Goal: Task Accomplishment & Management: Manage account settings

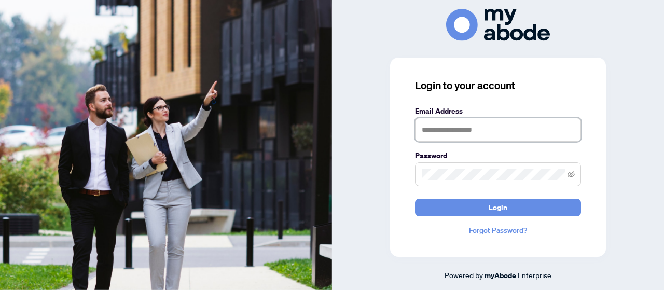
click at [476, 135] on input "text" at bounding box center [498, 130] width 166 height 24
type input "**********"
click at [415, 199] on button "Login" at bounding box center [498, 208] width 166 height 18
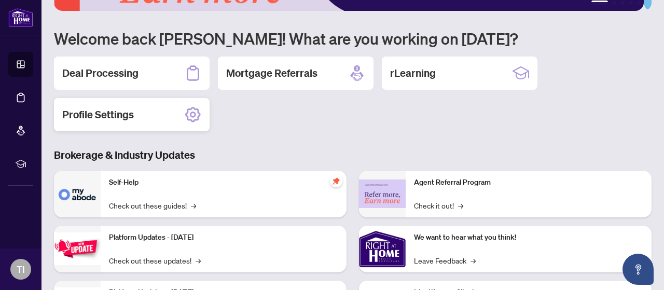
scroll to position [65, 0]
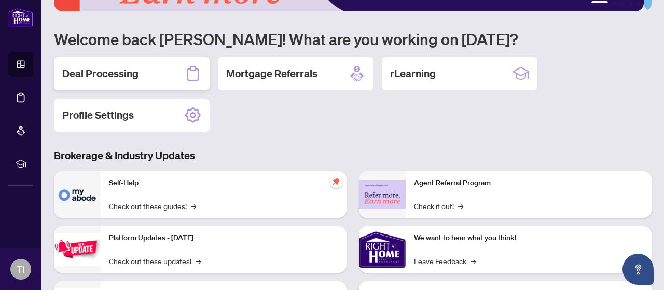
click at [131, 83] on div "Deal Processing" at bounding box center [132, 73] width 156 height 33
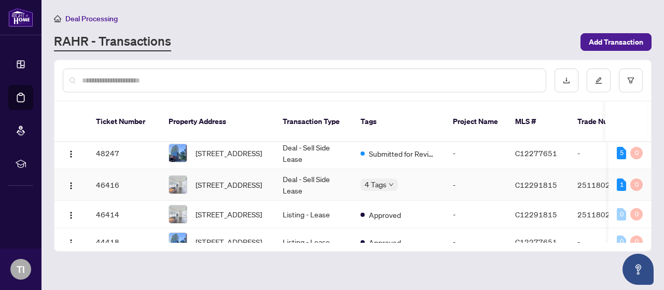
scroll to position [37, 0]
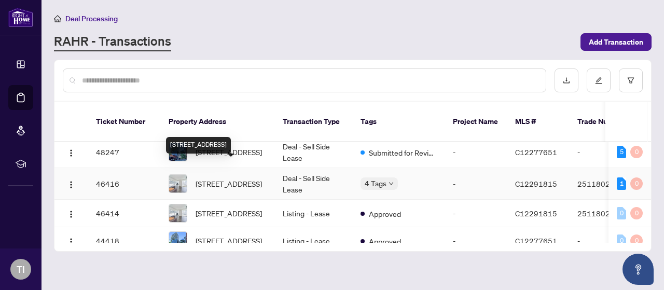
click at [235, 178] on span "[STREET_ADDRESS]" at bounding box center [228, 183] width 66 height 11
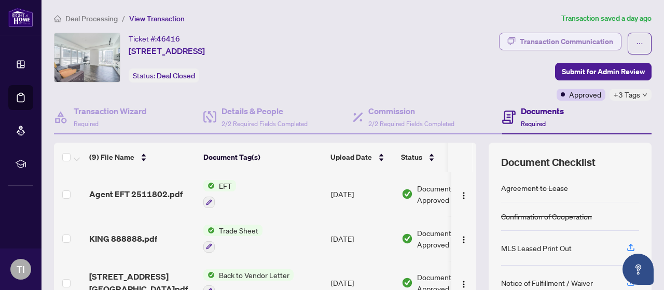
click at [577, 45] on div "Transaction Communication" at bounding box center [565, 41] width 93 height 17
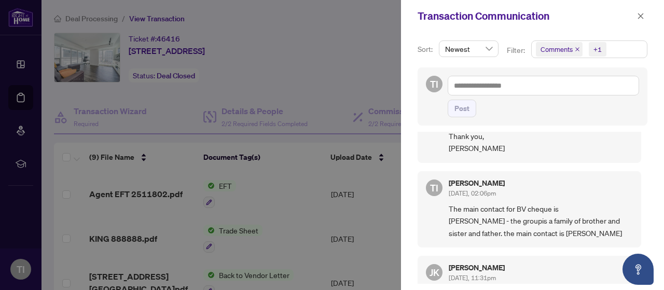
scroll to position [809, 0]
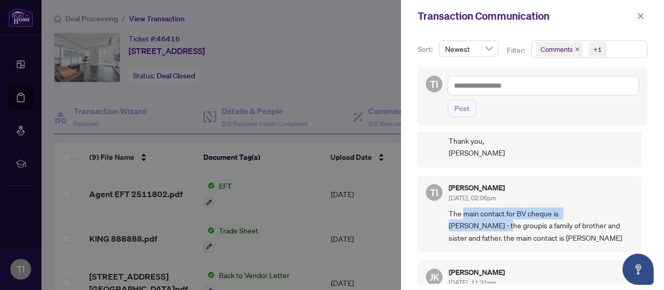
drag, startPoint x: 465, startPoint y: 210, endPoint x: 521, endPoint y: 218, distance: 57.1
click at [521, 218] on span "The main contact for BV cheque is [PERSON_NAME] - the groupis a family of broth…" at bounding box center [540, 225] width 184 height 36
click at [525, 222] on span "The main contact for BV cheque is [PERSON_NAME] - the groupis a family of broth…" at bounding box center [540, 225] width 184 height 36
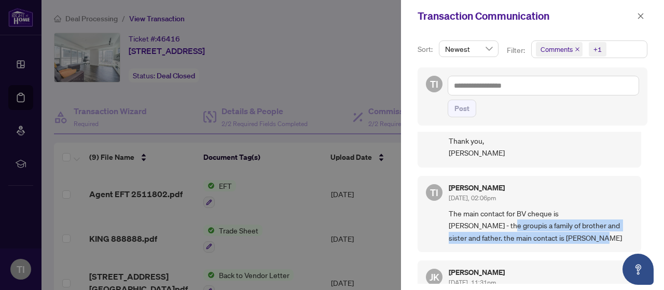
drag, startPoint x: 525, startPoint y: 222, endPoint x: 611, endPoint y: 229, distance: 86.4
click at [611, 229] on span "The main contact for BV cheque is [PERSON_NAME] - the groupis a family of broth…" at bounding box center [540, 225] width 184 height 36
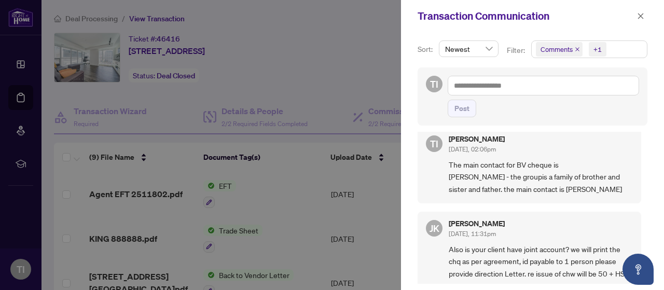
scroll to position [858, 0]
click at [644, 17] on icon "close" at bounding box center [640, 15] width 7 height 7
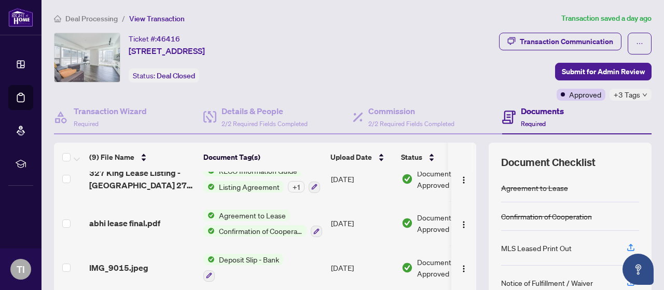
scroll to position [159, 0]
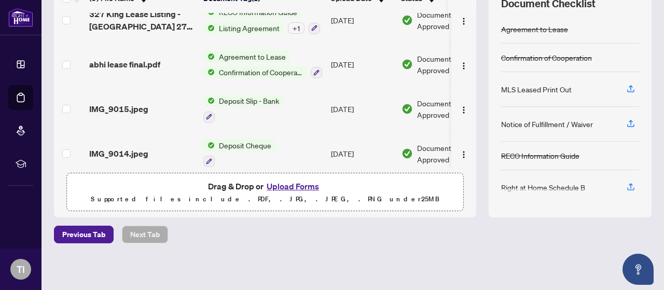
click at [278, 183] on button "Upload Forms" at bounding box center [292, 185] width 59 height 13
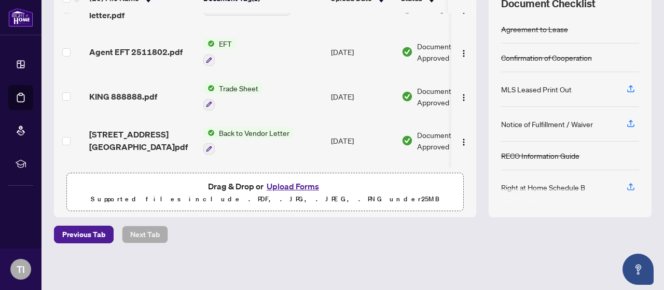
scroll to position [0, 0]
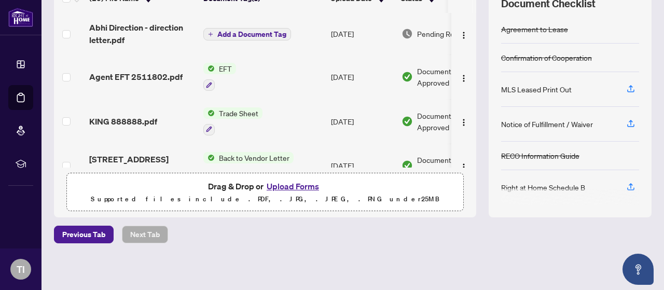
click at [249, 31] on span "Add a Document Tag" at bounding box center [251, 34] width 69 height 7
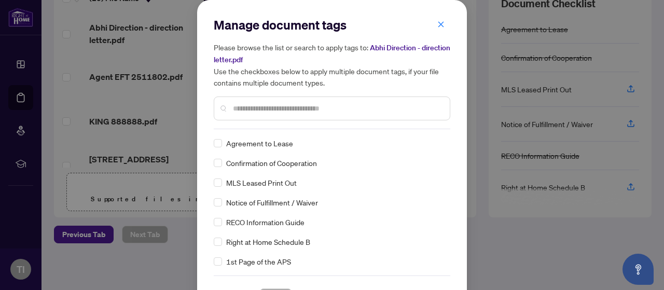
click at [263, 106] on input "text" at bounding box center [337, 108] width 208 height 11
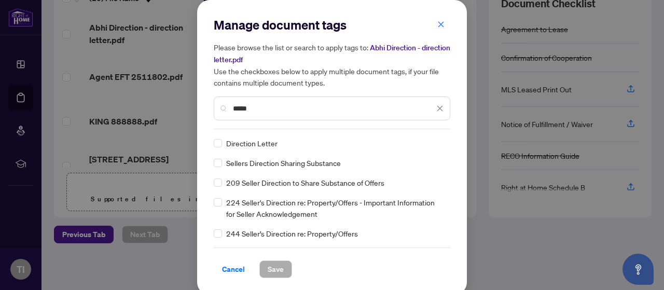
type input "*****"
click at [275, 269] on span "Save" at bounding box center [275, 269] width 16 height 17
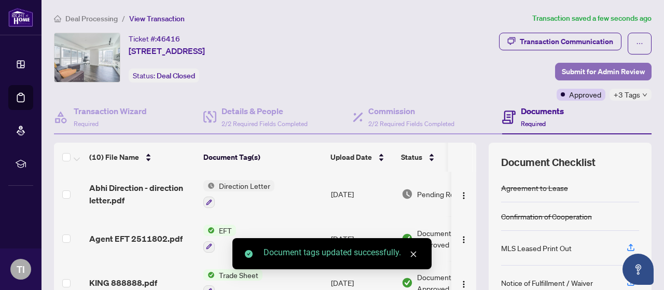
click at [606, 68] on span "Submit for Admin Review" at bounding box center [602, 71] width 83 height 17
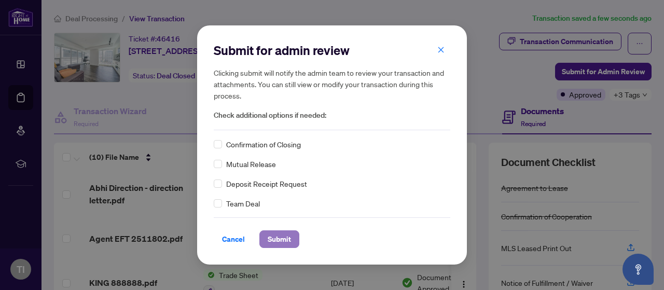
click at [288, 233] on span "Submit" at bounding box center [278, 239] width 23 height 17
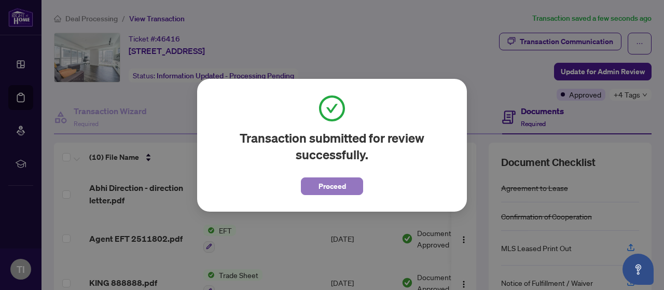
click at [343, 180] on span "Proceed" at bounding box center [331, 186] width 27 height 17
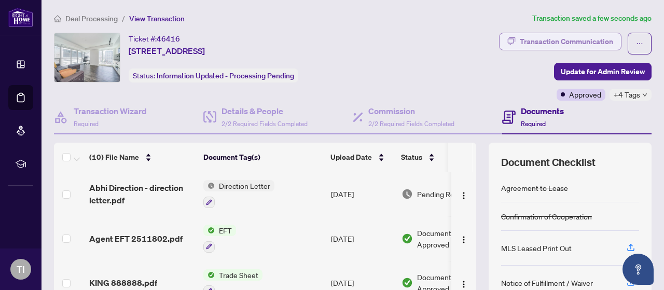
click at [535, 37] on div "Transaction Communication" at bounding box center [565, 41] width 93 height 17
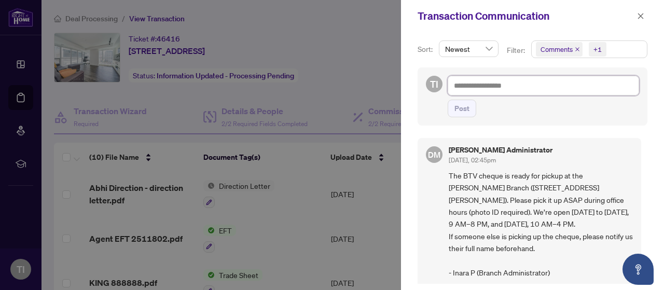
click at [499, 82] on textarea at bounding box center [542, 85] width 191 height 19
type textarea "*"
type textarea "**********"
click at [642, 18] on icon "close" at bounding box center [640, 15] width 7 height 7
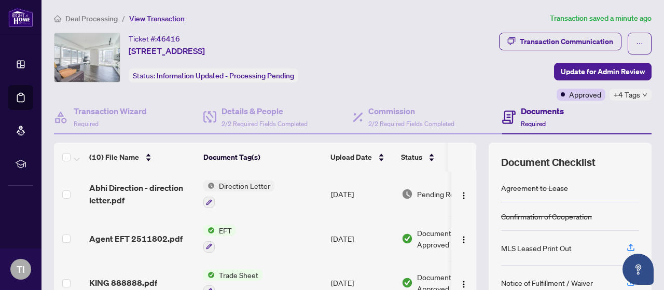
click at [243, 185] on span "Direction Letter" at bounding box center [245, 185] width 60 height 11
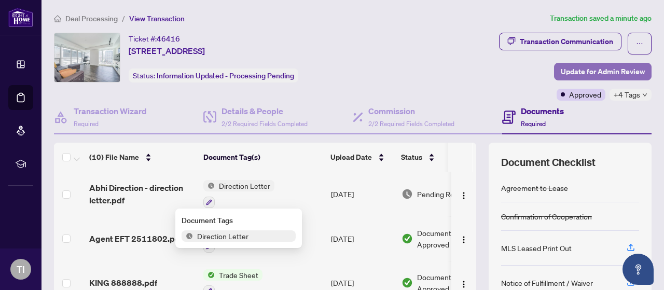
click at [602, 68] on span "Update for Admin Review" at bounding box center [602, 71] width 84 height 17
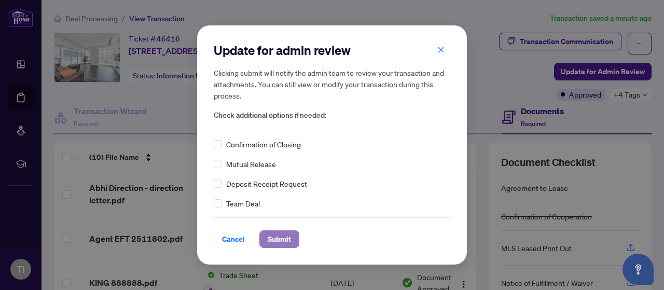
click at [274, 239] on span "Submit" at bounding box center [278, 239] width 23 height 17
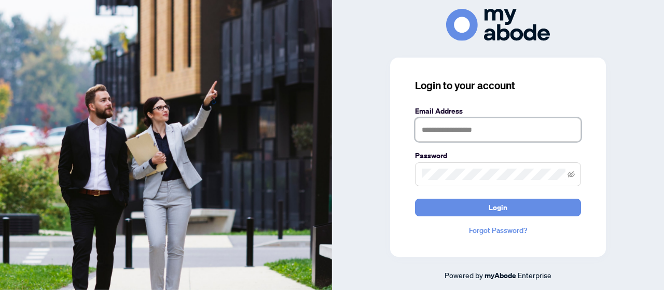
click at [474, 132] on input "text" at bounding box center [498, 130] width 166 height 24
type input "**********"
click at [415, 199] on button "Login" at bounding box center [498, 208] width 166 height 18
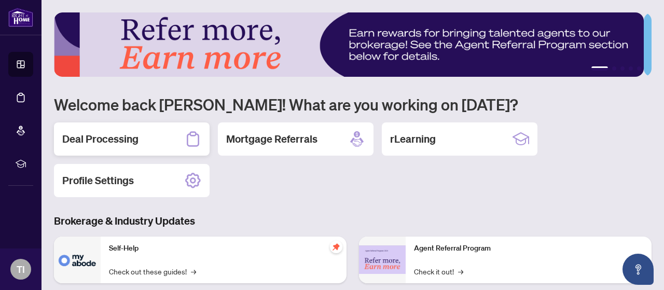
click at [133, 140] on h2 "Deal Processing" at bounding box center [100, 139] width 76 height 15
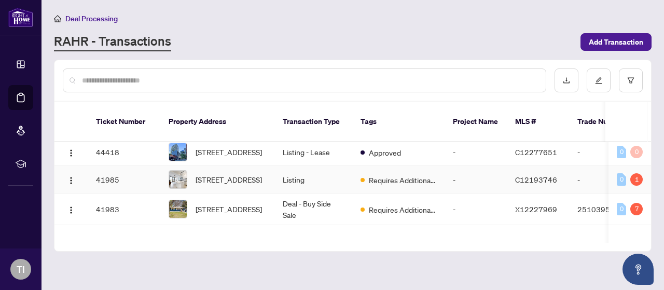
scroll to position [126, 0]
click at [166, 209] on td "[STREET_ADDRESS]" at bounding box center [217, 209] width 114 height 32
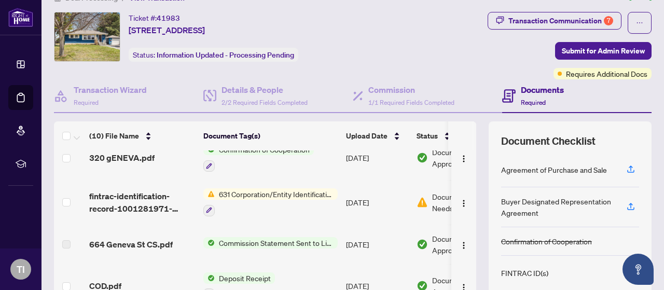
scroll to position [142, 0]
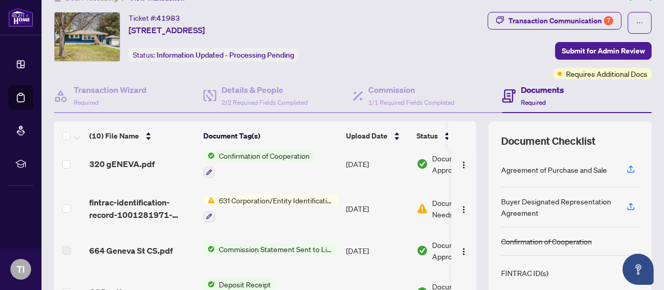
click at [240, 189] on td "631 Corporation/Entity Identification InformationRecord" at bounding box center [270, 208] width 143 height 45
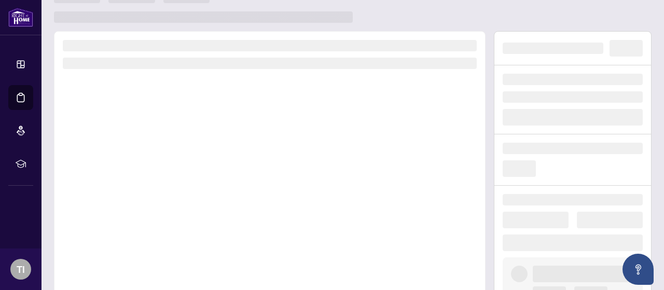
scroll to position [21, 0]
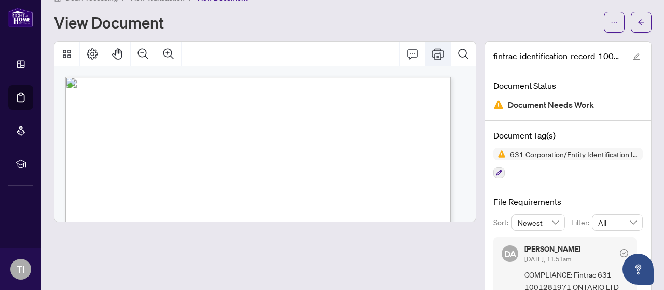
click at [431, 55] on icon "Print" at bounding box center [437, 53] width 12 height 11
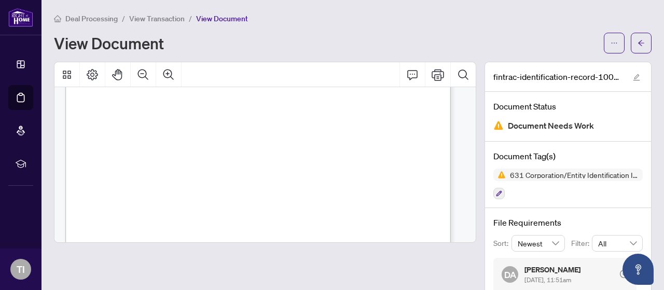
scroll to position [583, 0]
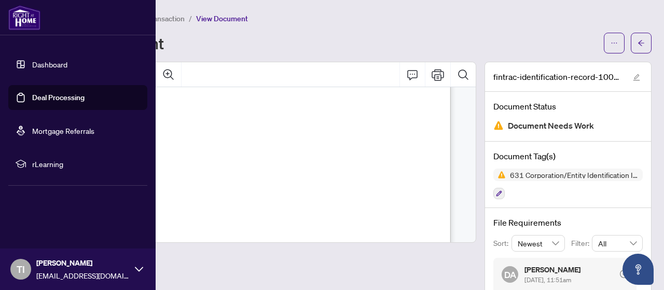
click at [22, 12] on img at bounding box center [24, 17] width 32 height 25
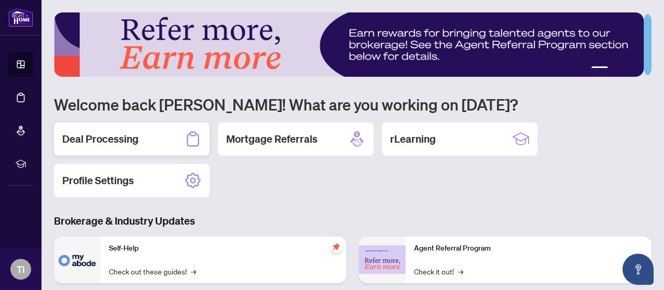
click at [149, 134] on div "Deal Processing" at bounding box center [132, 138] width 156 height 33
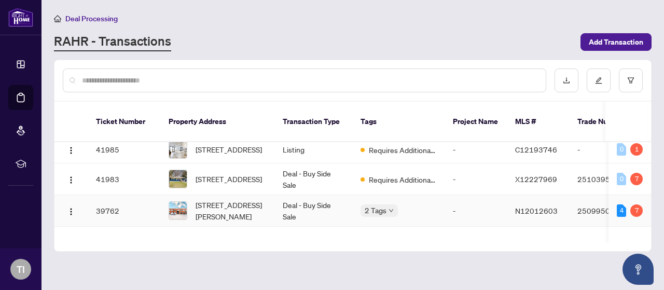
scroll to position [157, 0]
click at [146, 182] on td "41983" at bounding box center [124, 179] width 73 height 32
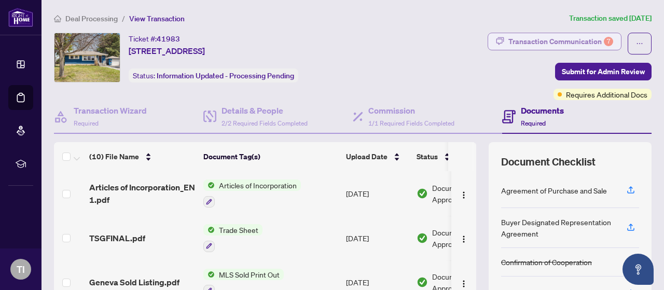
click at [560, 37] on div "Transaction Communication 7" at bounding box center [560, 41] width 105 height 17
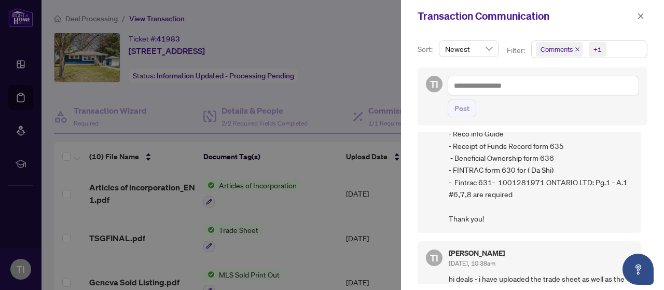
scroll to position [193, 0]
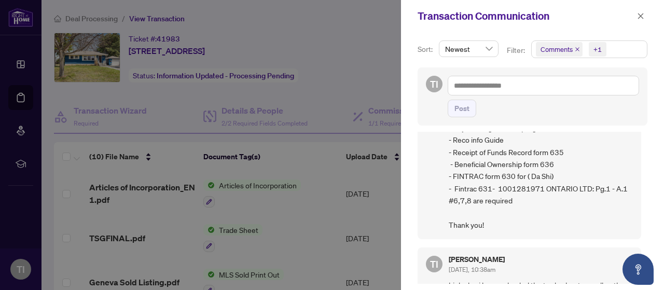
click at [285, 63] on div at bounding box center [332, 145] width 664 height 290
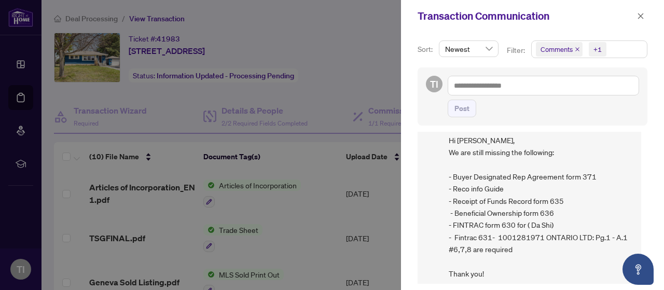
scroll to position [144, 0]
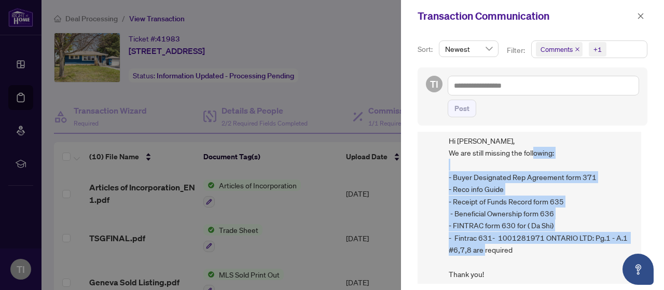
drag, startPoint x: 524, startPoint y: 250, endPoint x: 446, endPoint y: 175, distance: 108.1
click at [446, 175] on div "DA Dalal Alayoubi Aug/06/2025, 03:54pm Hi Tariq, We are still missing the follo…" at bounding box center [528, 196] width 223 height 186
copy span "- Buyer Designated Rep Agreement form 371 - Reco info Guide - Receipt of Funds …"
